Goal: Information Seeking & Learning: Learn about a topic

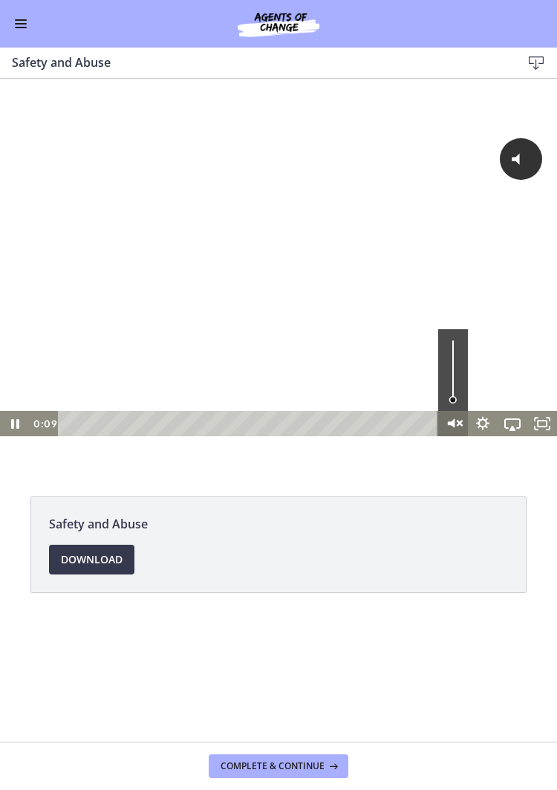
click at [464, 421] on icon "Unmute" at bounding box center [453, 424] width 36 height 30
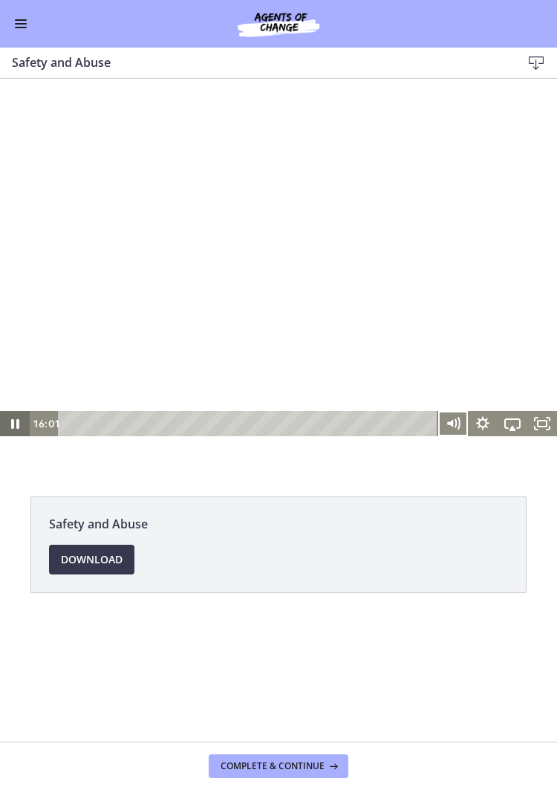
click at [13, 432] on icon "Pause" at bounding box center [15, 423] width 30 height 25
click at [16, 426] on icon "Play Video" at bounding box center [16, 423] width 9 height 13
click at [19, 427] on icon "Pause" at bounding box center [15, 424] width 8 height 10
